Goal: Task Accomplishment & Management: Manage account settings

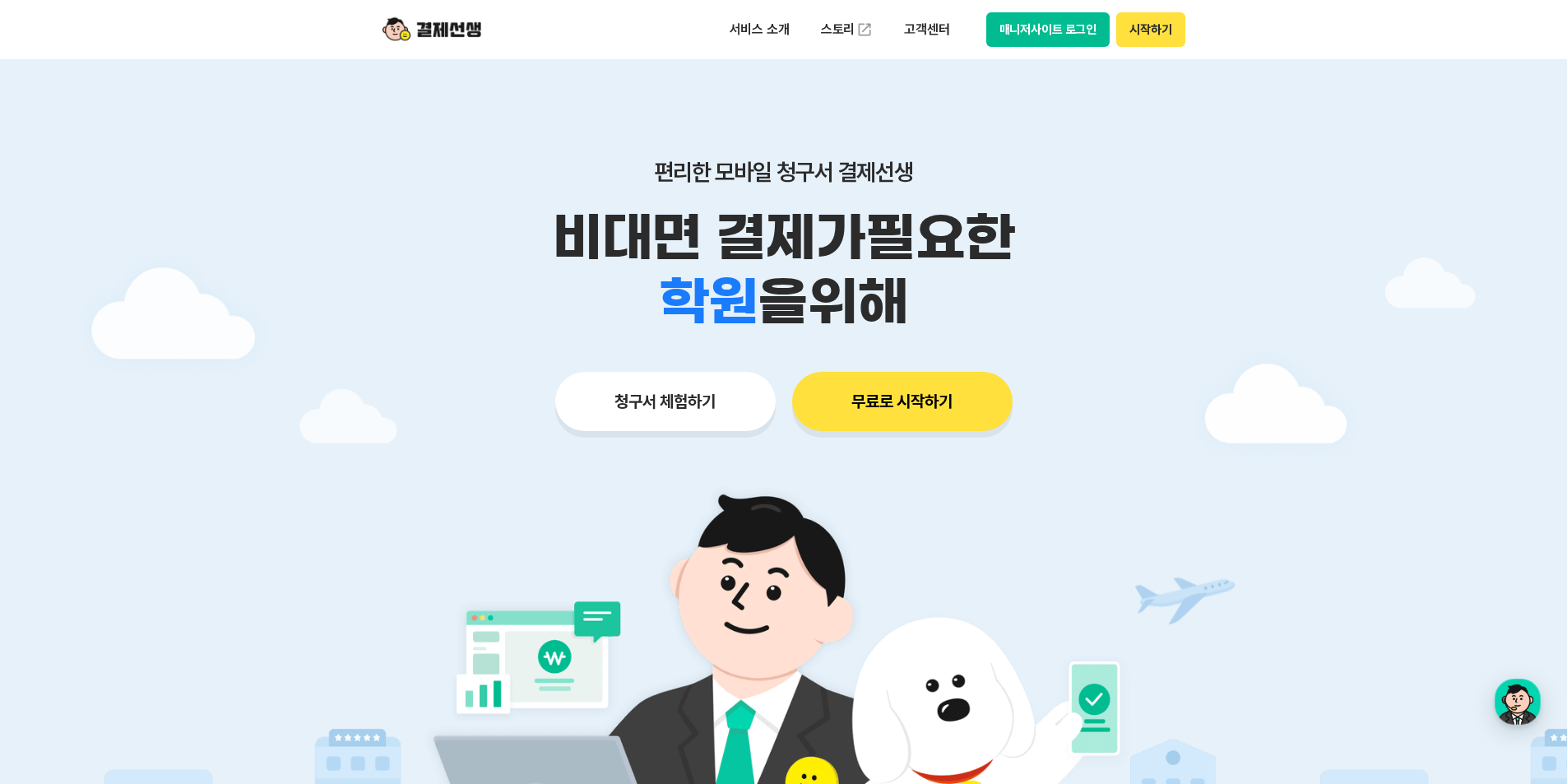
click at [1080, 27] on button "매니저사이트 로그인" at bounding box center [1048, 29] width 124 height 34
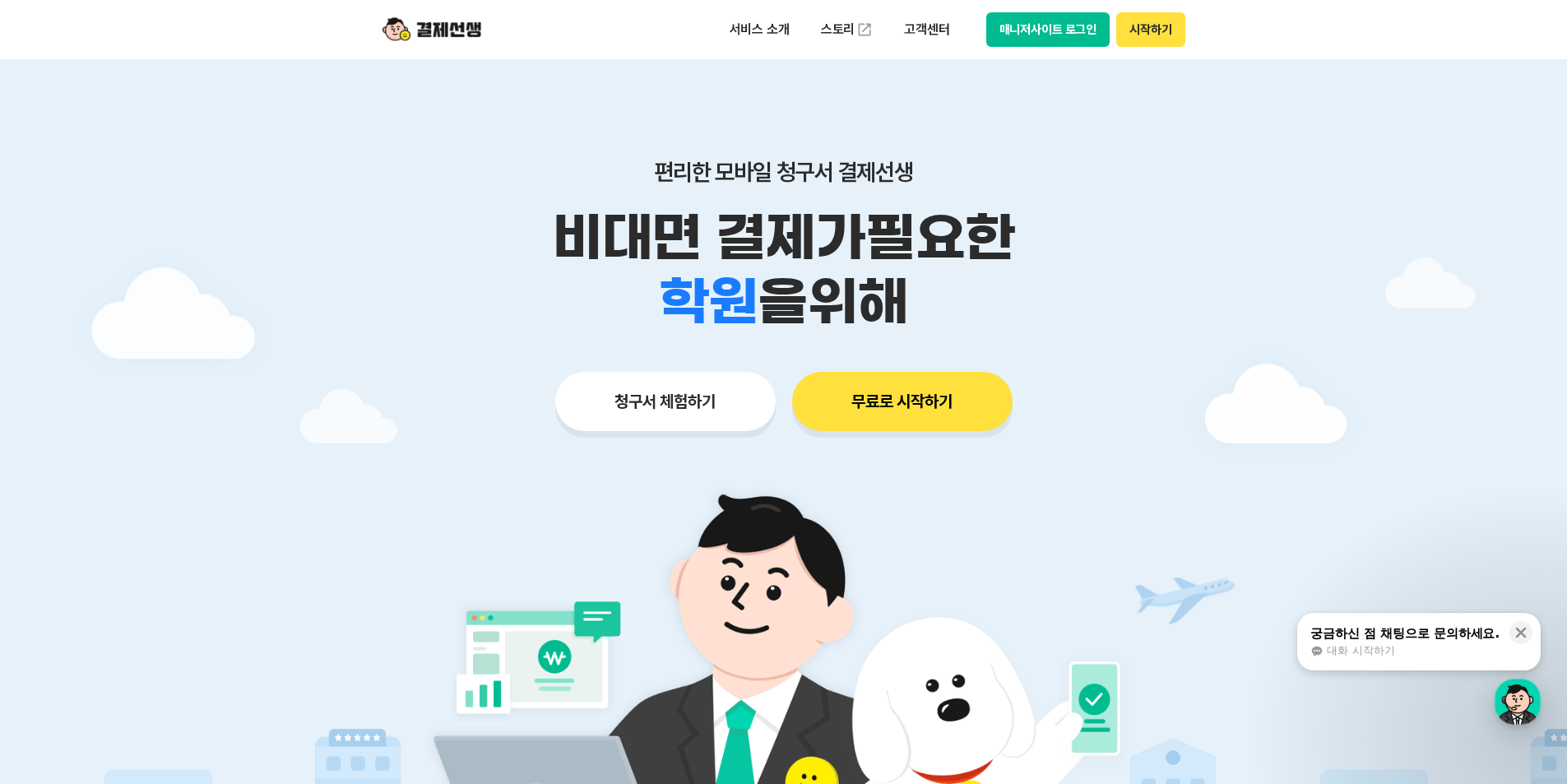
click at [1030, 16] on button "매니저사이트 로그인" at bounding box center [1048, 29] width 124 height 34
click at [1067, 29] on button "매니저사이트 로그인" at bounding box center [1048, 29] width 124 height 34
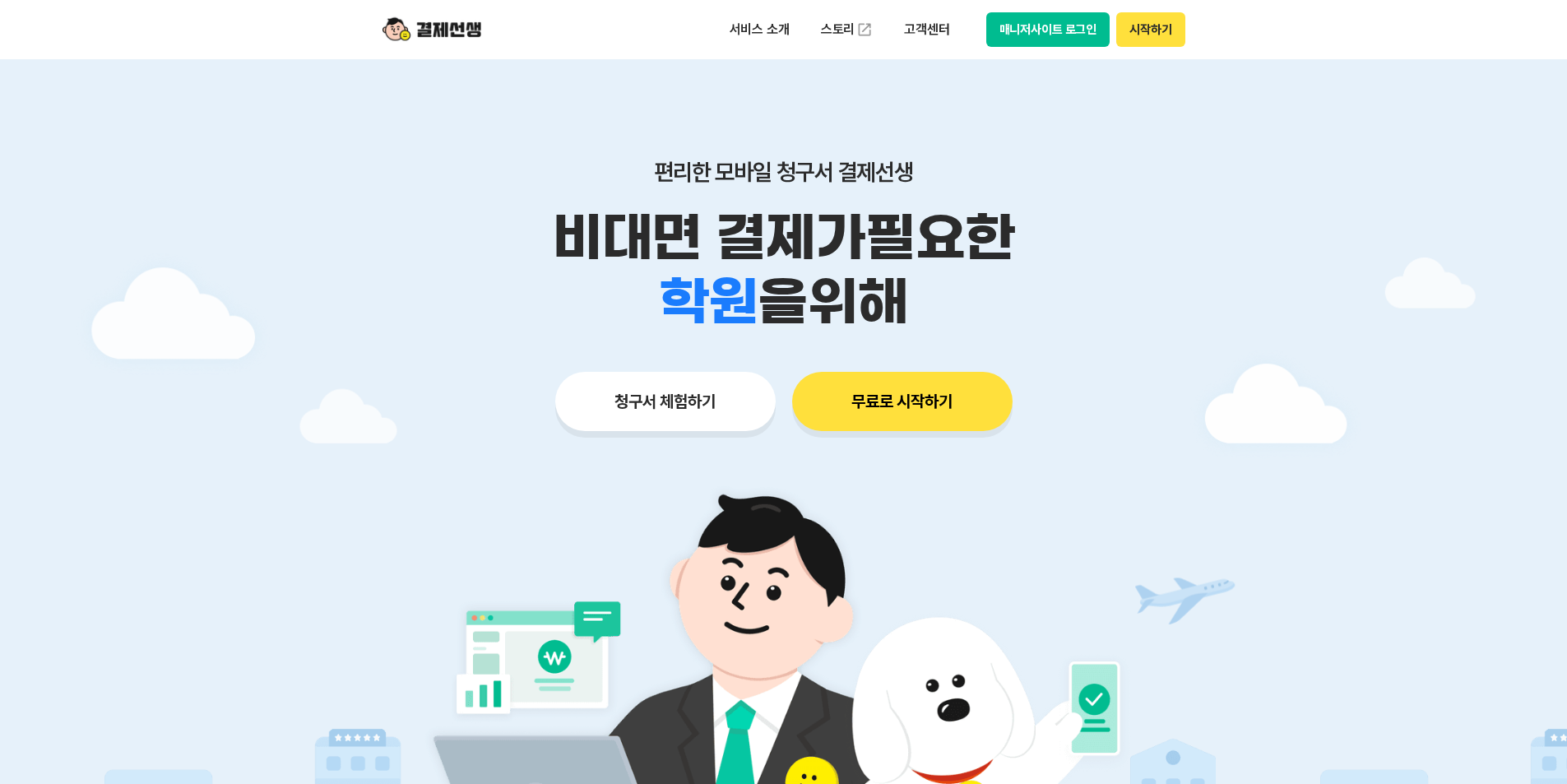
drag, startPoint x: 1047, startPoint y: 46, endPoint x: 1053, endPoint y: 40, distance: 8.5
click at [1052, 42] on button "매니저사이트 로그인" at bounding box center [1048, 29] width 124 height 34
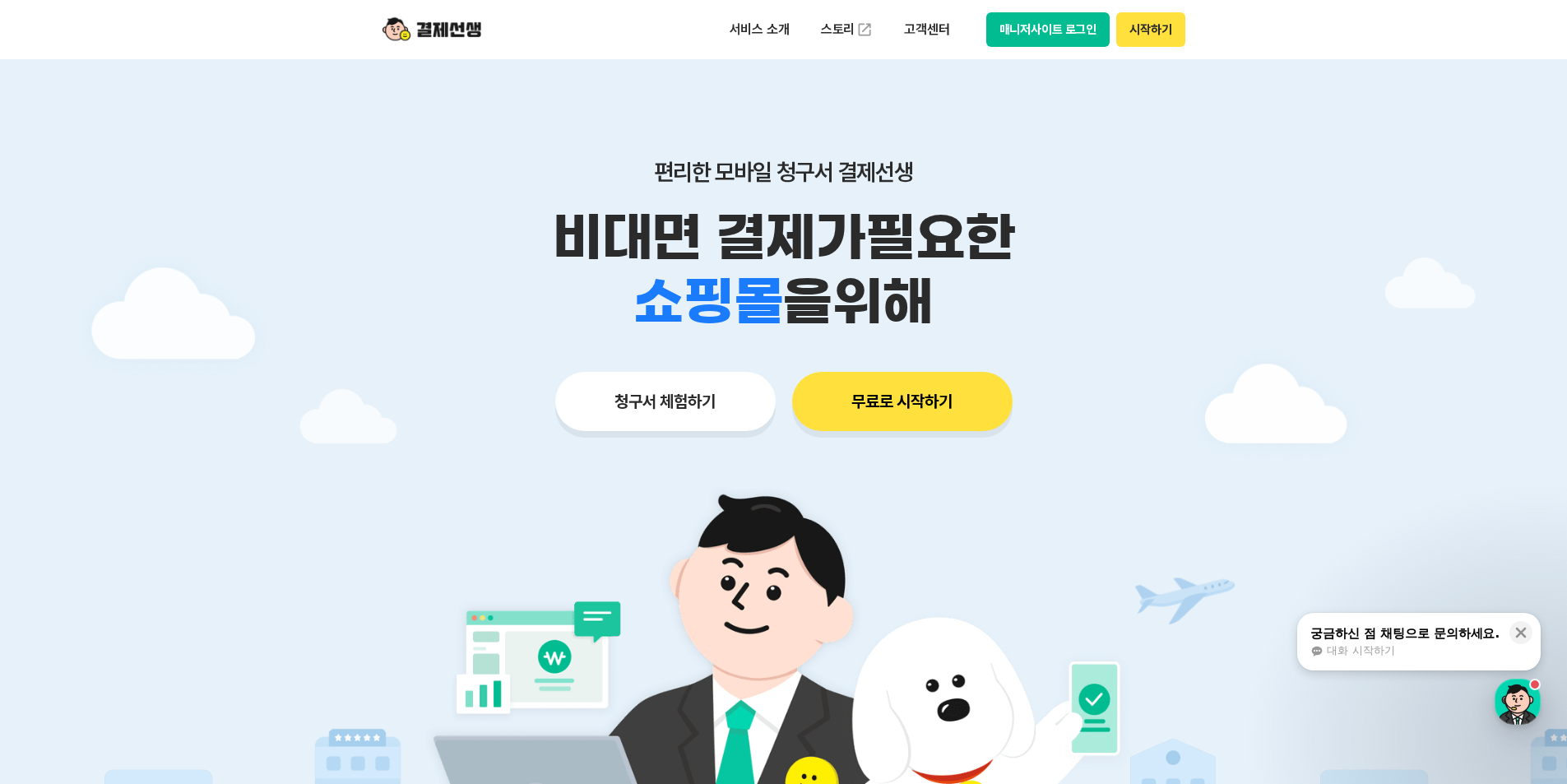
click at [1035, 27] on button "매니저사이트 로그인" at bounding box center [1048, 29] width 124 height 34
